Goal: Task Accomplishment & Management: Manage account settings

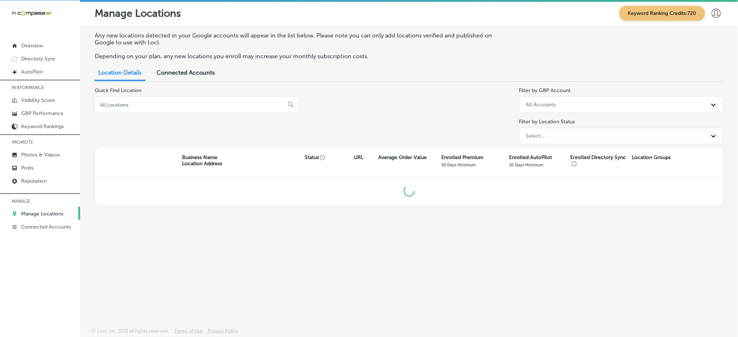
click at [219, 103] on input at bounding box center [190, 105] width 183 height 7
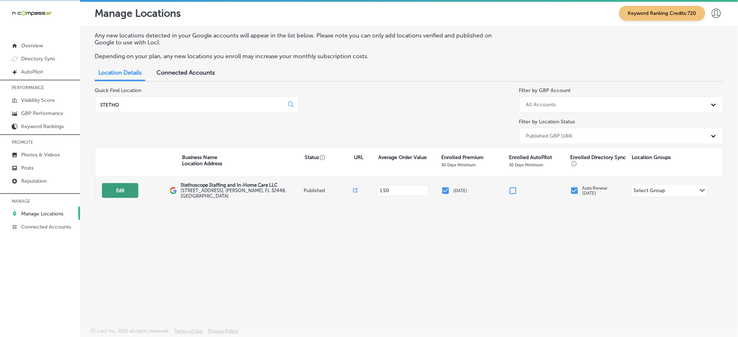
type input "STETHO"
click at [111, 190] on button "Edit" at bounding box center [120, 190] width 36 height 15
select select "US"
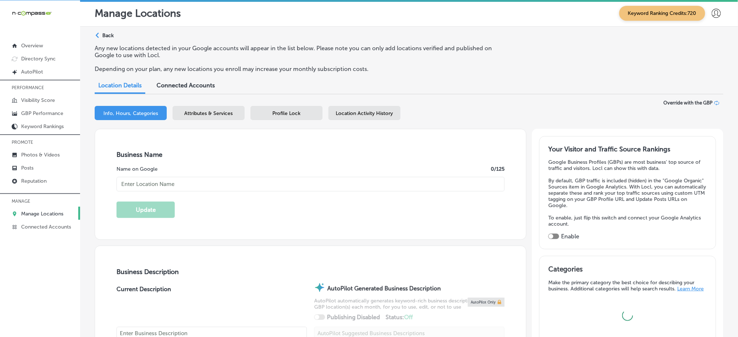
type input "https://stethoscopestaffing.com/"
checkbox input "true"
type textarea "Stethoscope Staffing and In-Home Care is a trusted provider of high-quality car…"
type input "[STREET_ADDRESS]"
type input "[PERSON_NAME]"
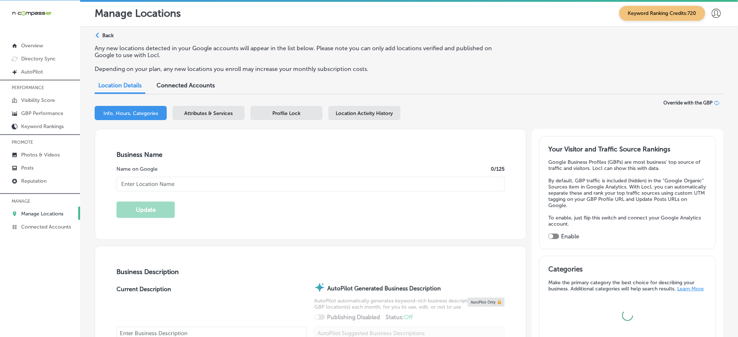
type input "32448"
type input "US"
type input "+1 850 394 4443"
type input "Stethoscope Staffing and In-Home Care LLC"
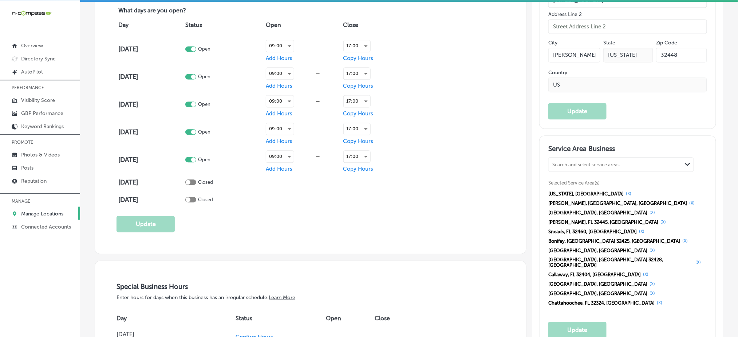
scroll to position [583, 0]
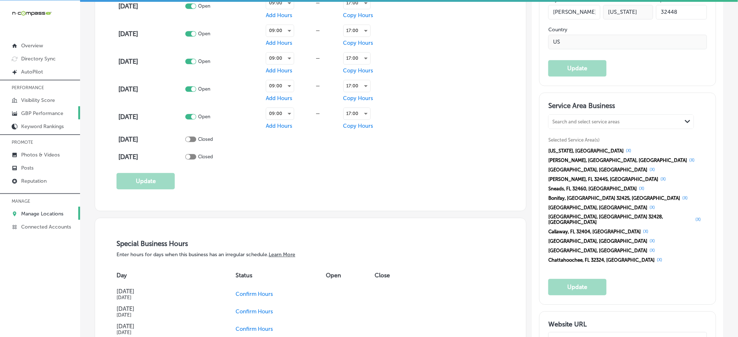
click at [54, 113] on p "GBP Performance" at bounding box center [42, 113] width 42 height 6
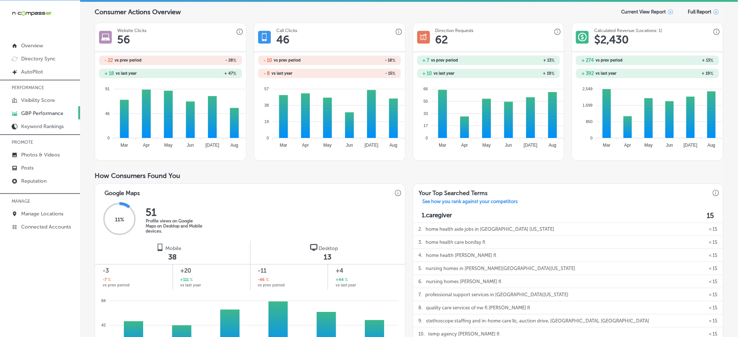
scroll to position [97, 0]
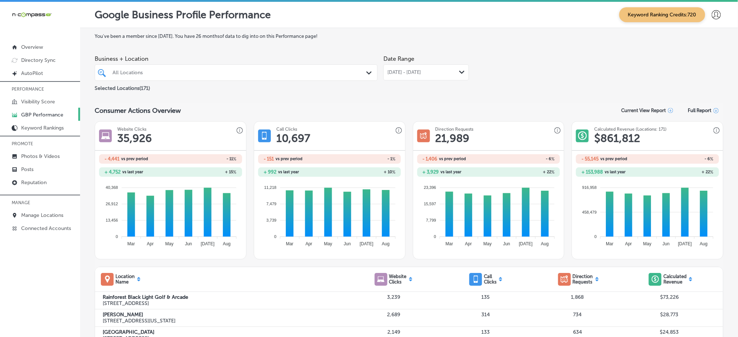
click at [247, 68] on div at bounding box center [224, 73] width 224 height 10
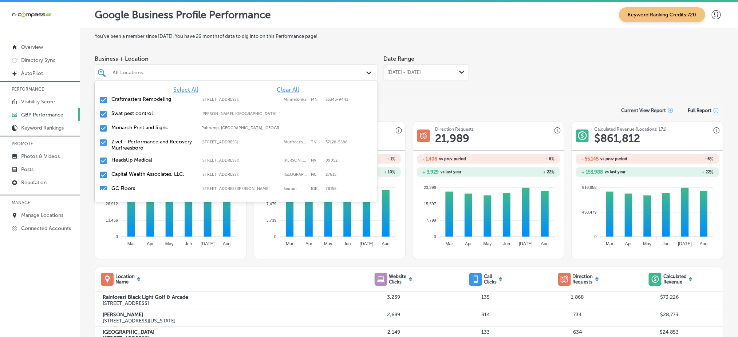
click at [284, 87] on span "Clear All" at bounding box center [288, 89] width 22 height 7
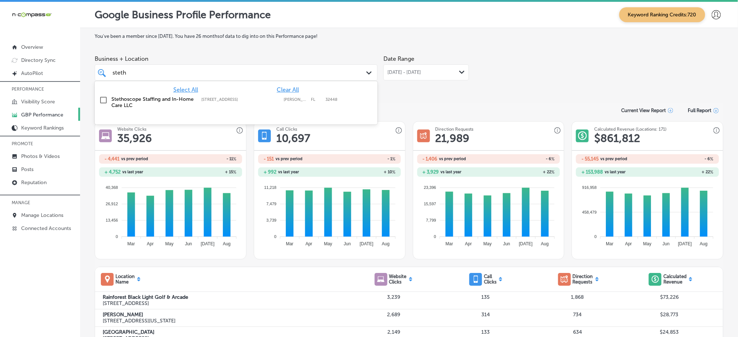
click at [284, 98] on label "[PERSON_NAME]" at bounding box center [296, 99] width 24 height 5
type input "steth"
click at [455, 80] on div "Date Range [DATE] - [DATE] Path Created with Sketch." at bounding box center [427, 72] width 86 height 41
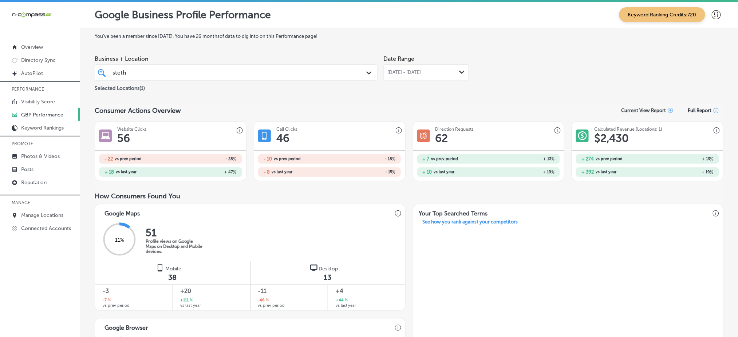
click at [440, 67] on div "[DATE] - [DATE] Path Created with Sketch." at bounding box center [427, 72] width 86 height 16
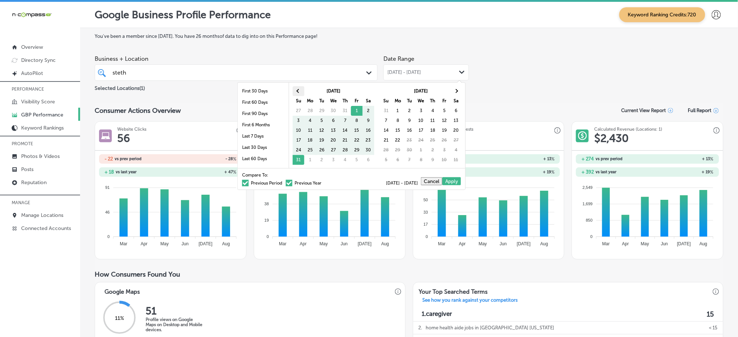
click at [302, 95] on th at bounding box center [299, 91] width 12 height 10
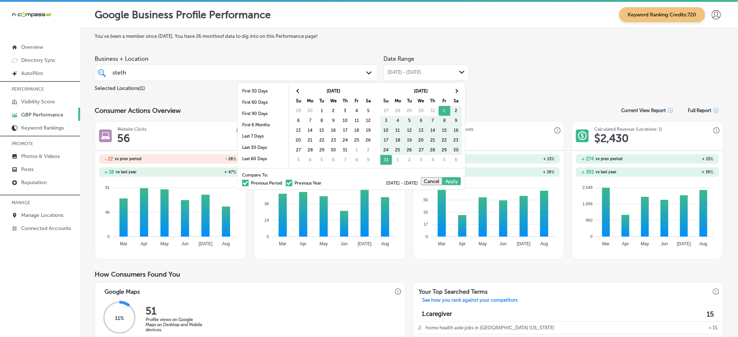
click at [302, 95] on th at bounding box center [299, 91] width 12 height 10
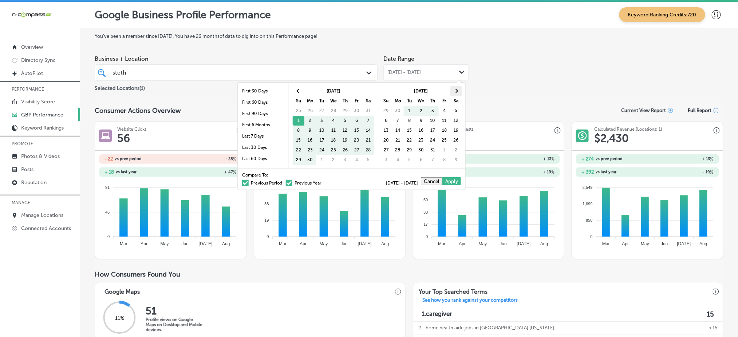
click at [456, 91] on span at bounding box center [456, 91] width 4 height 4
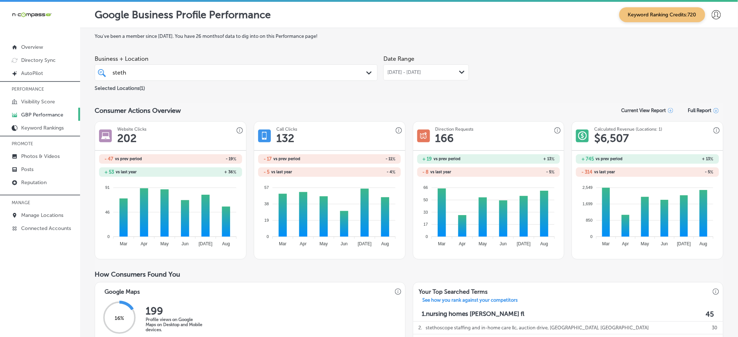
click at [432, 76] on div "[DATE] - [DATE] Path Created with Sketch." at bounding box center [427, 72] width 86 height 16
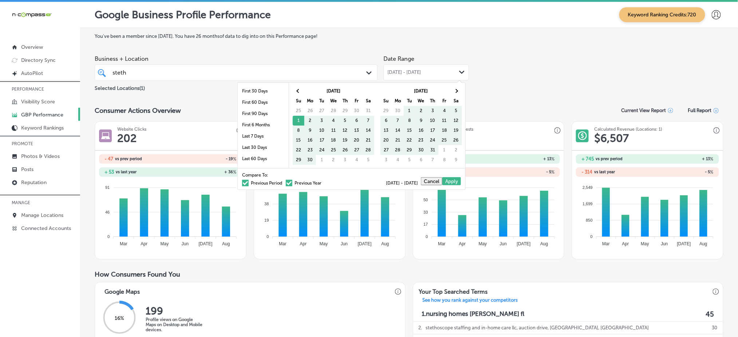
click at [242, 184] on span at bounding box center [245, 183] width 7 height 7
click at [284, 182] on input "Previous Period" at bounding box center [284, 182] width 0 height 0
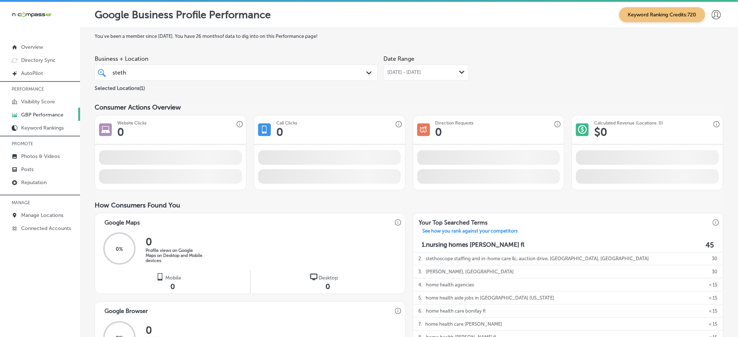
click at [403, 73] on span "[DATE] - [DATE]" at bounding box center [405, 73] width 34 height 6
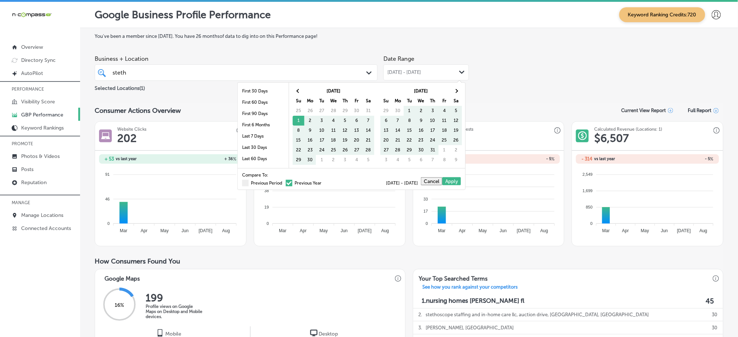
click at [286, 181] on span at bounding box center [289, 183] width 7 height 7
click at [323, 182] on input "Previous Year" at bounding box center [323, 182] width 0 height 0
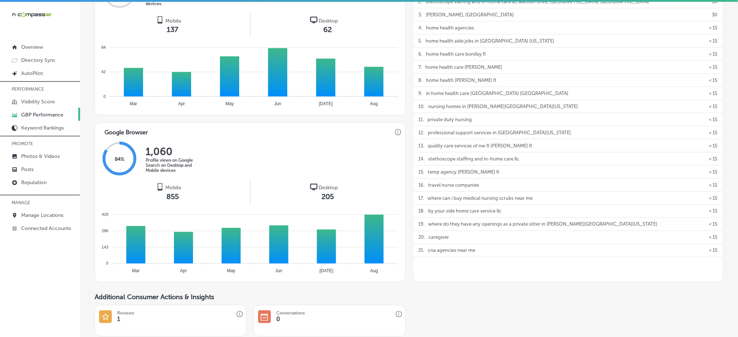
scroll to position [361, 0]
